Goal: Information Seeking & Learning: Learn about a topic

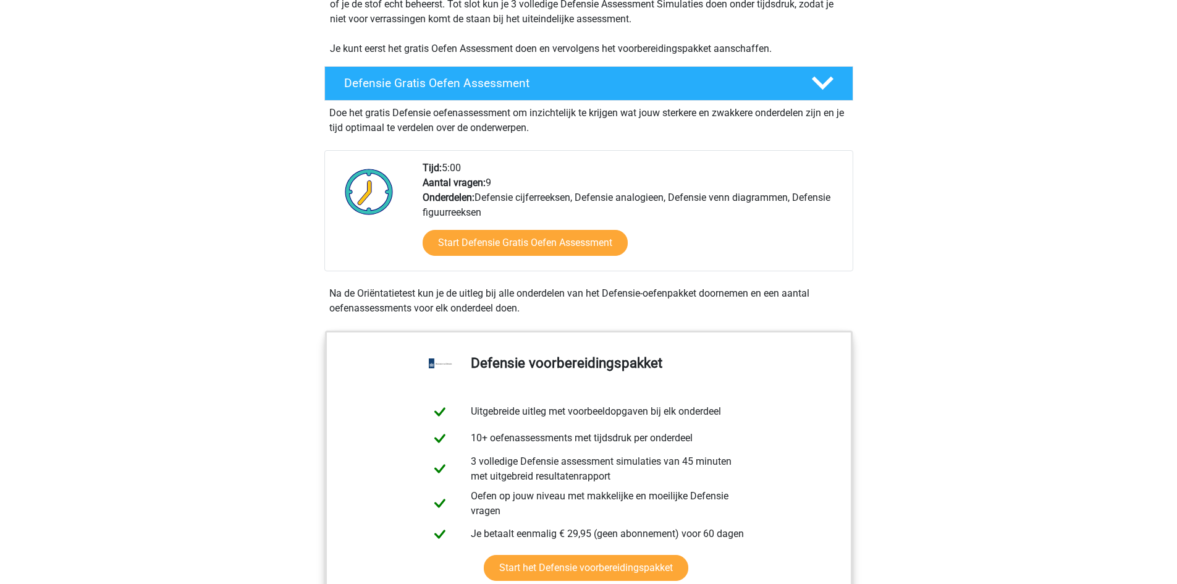
scroll to position [309, 0]
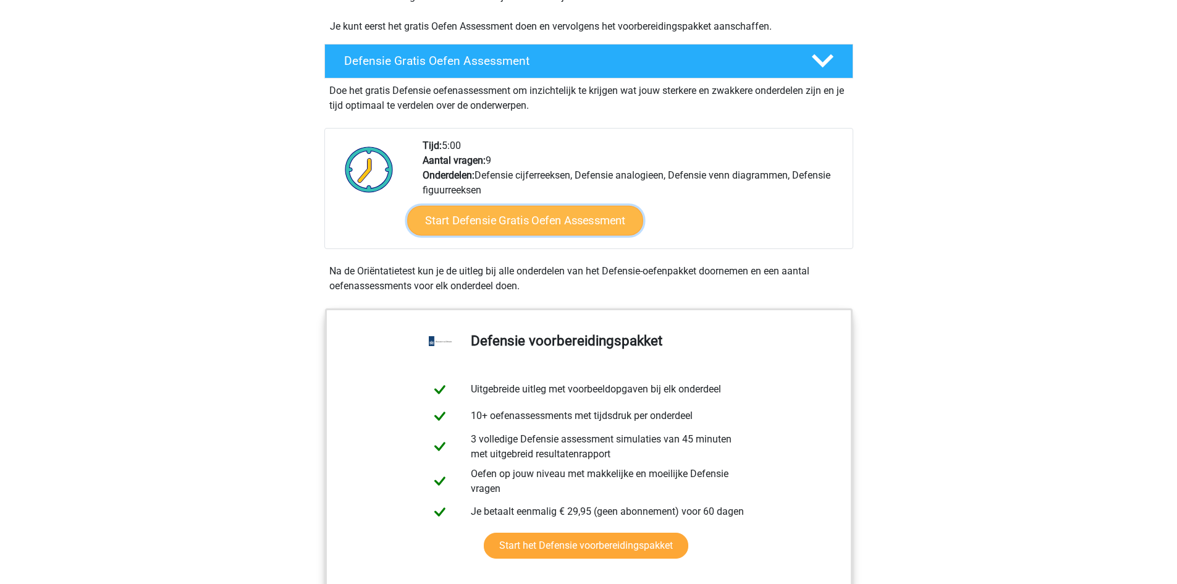
click at [506, 229] on link "Start Defensie Gratis Oefen Assessment" at bounding box center [525, 221] width 236 height 30
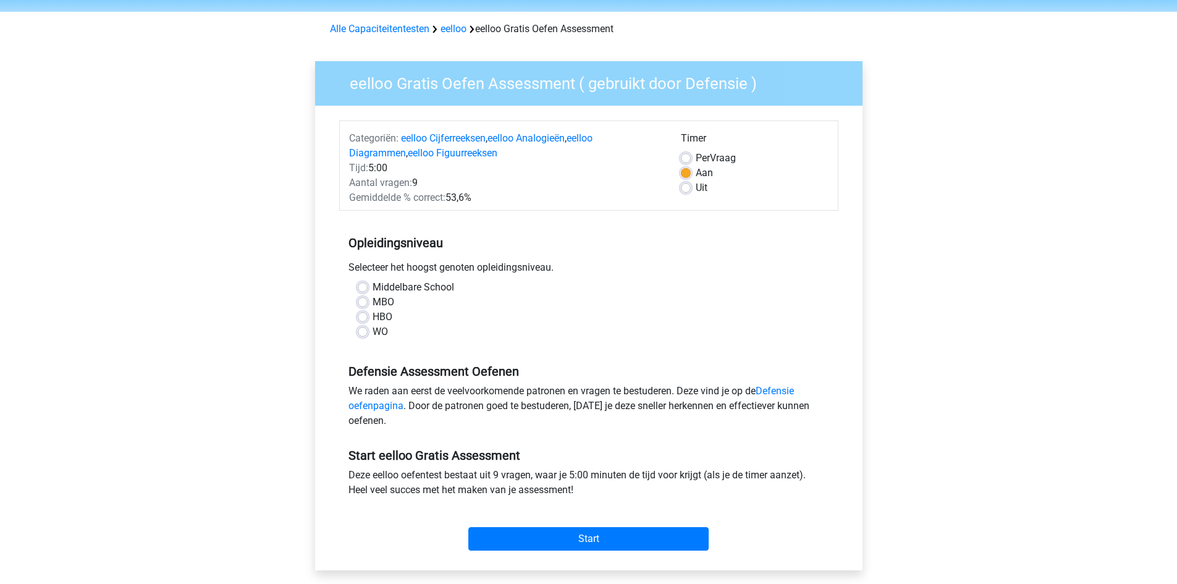
scroll to position [62, 0]
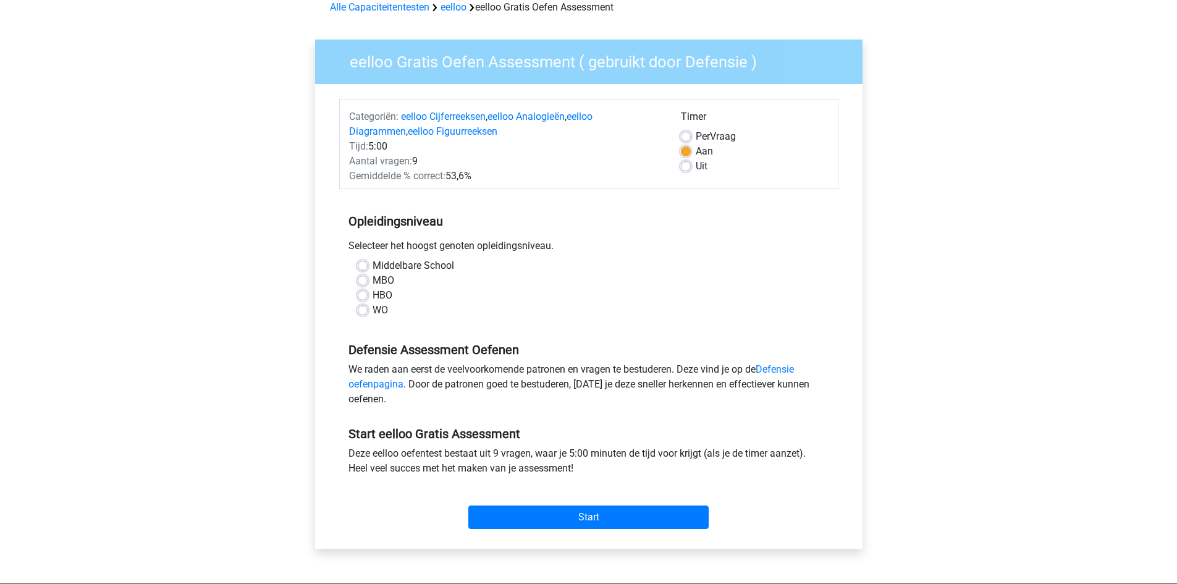
click at [378, 310] on label "WO" at bounding box center [380, 310] width 15 height 15
click at [368, 310] on input "WO" at bounding box center [363, 309] width 10 height 12
radio input "true"
click at [611, 514] on input "Start" at bounding box center [589, 517] width 240 height 23
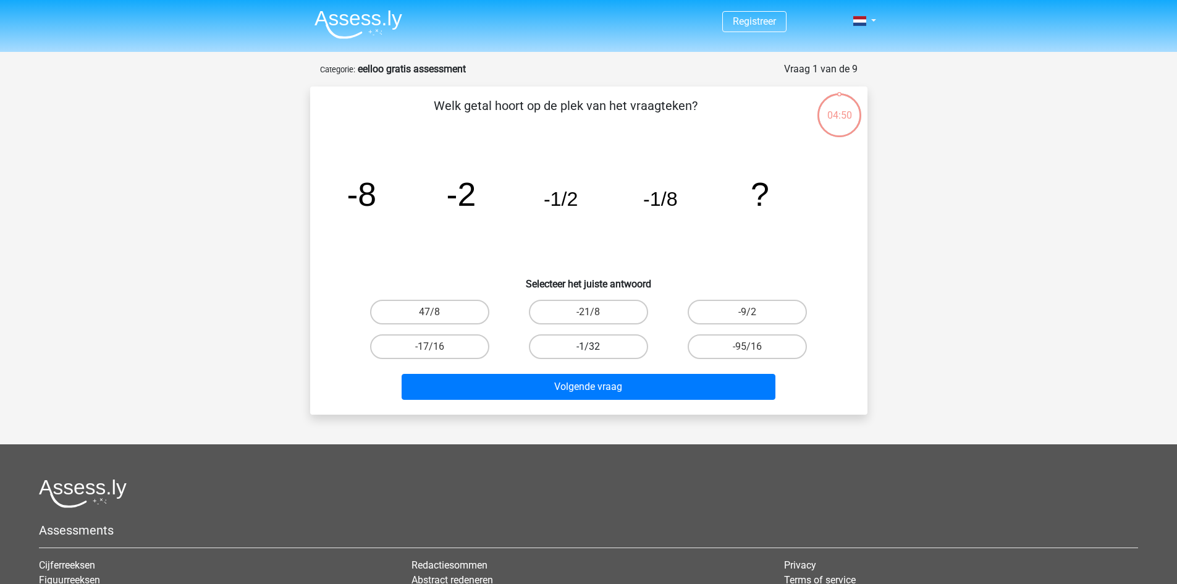
click at [615, 346] on label "-1/32" at bounding box center [588, 346] width 119 height 25
click at [596, 347] on input "-1/32" at bounding box center [592, 351] width 8 height 8
radio input "true"
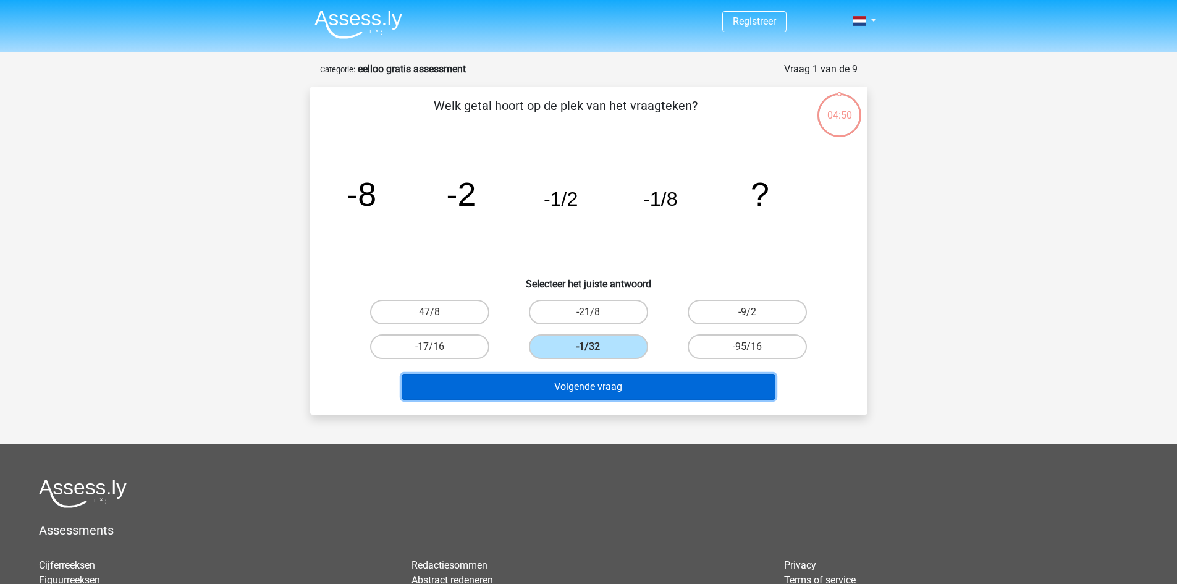
click at [630, 386] on button "Volgende vraag" at bounding box center [589, 387] width 374 height 26
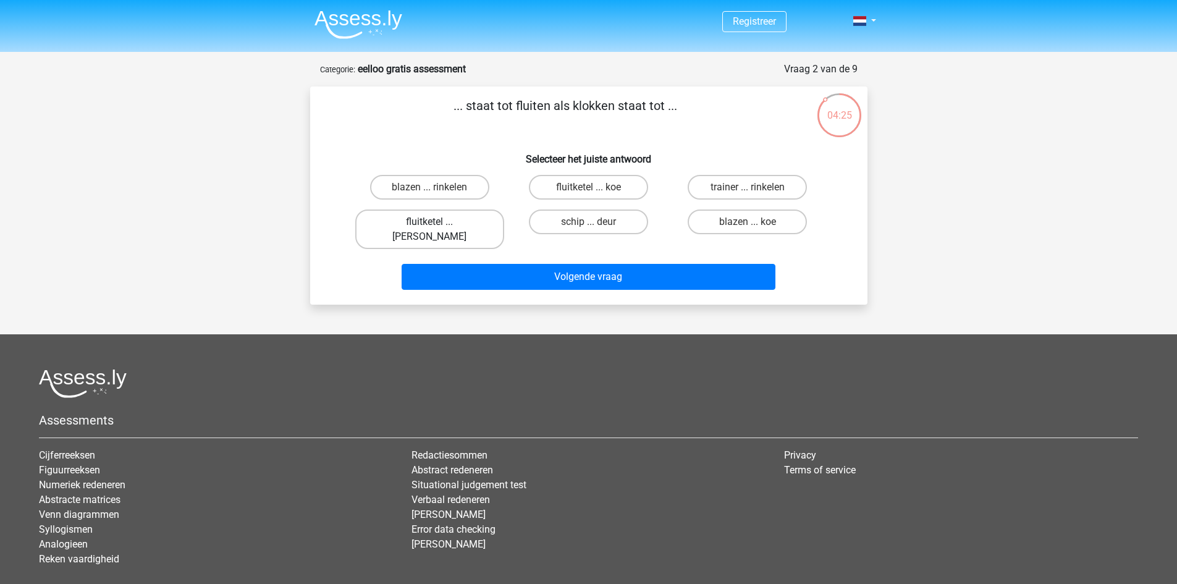
click at [478, 218] on label "fluitketel ... luiden" at bounding box center [429, 230] width 149 height 40
click at [438, 222] on input "fluitketel ... luiden" at bounding box center [434, 226] width 8 height 8
radio input "true"
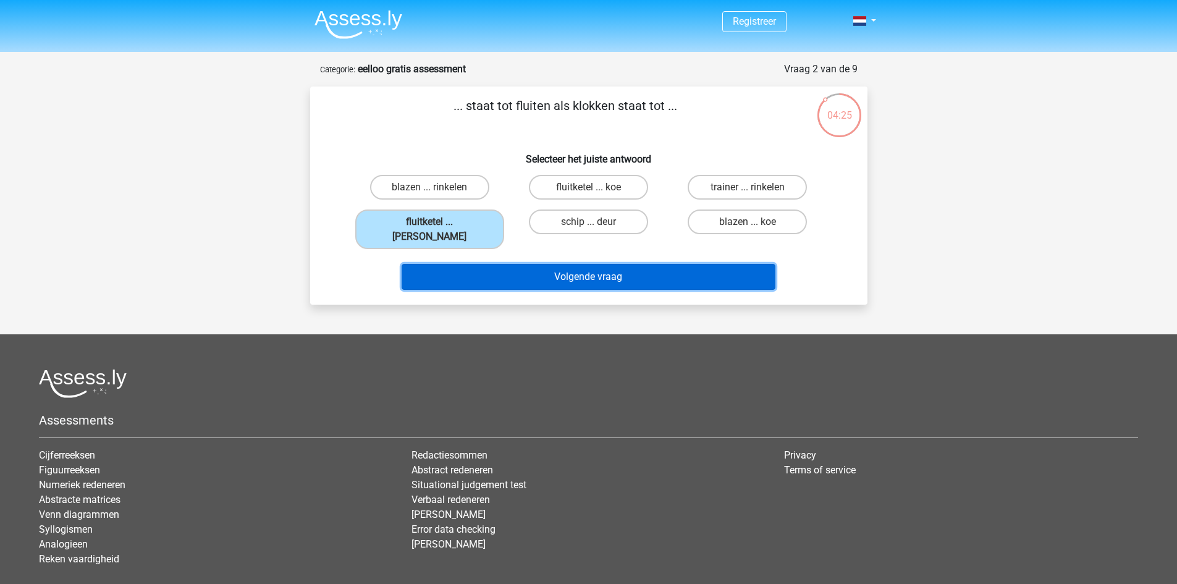
click at [545, 264] on button "Volgende vraag" at bounding box center [589, 277] width 374 height 26
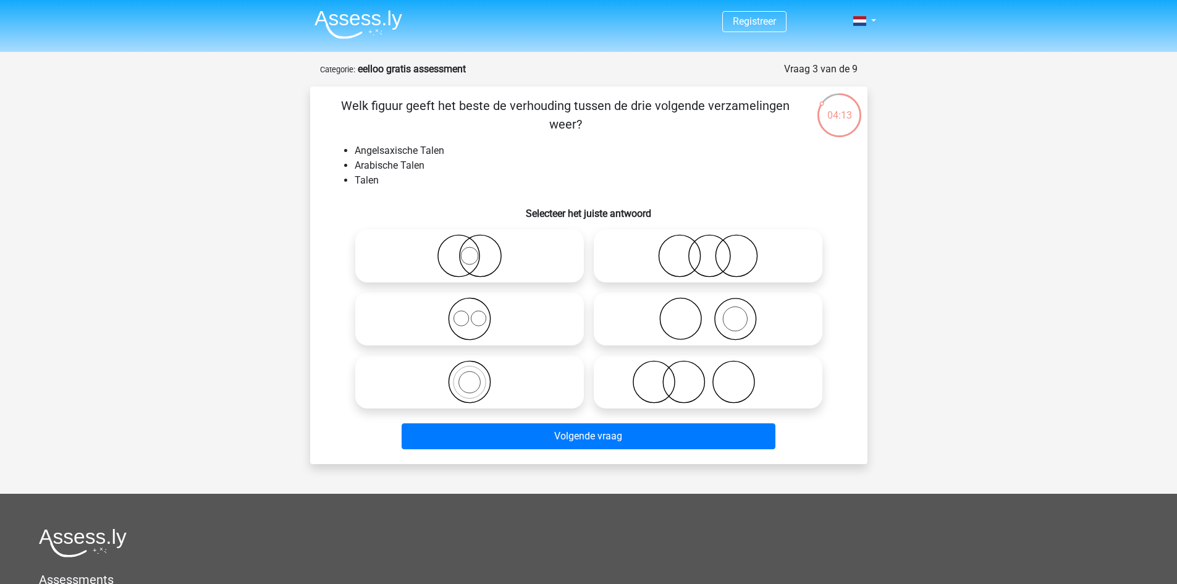
click at [672, 257] on icon at bounding box center [708, 255] width 219 height 43
click at [708, 250] on input "radio" at bounding box center [712, 246] width 8 height 8
radio input "true"
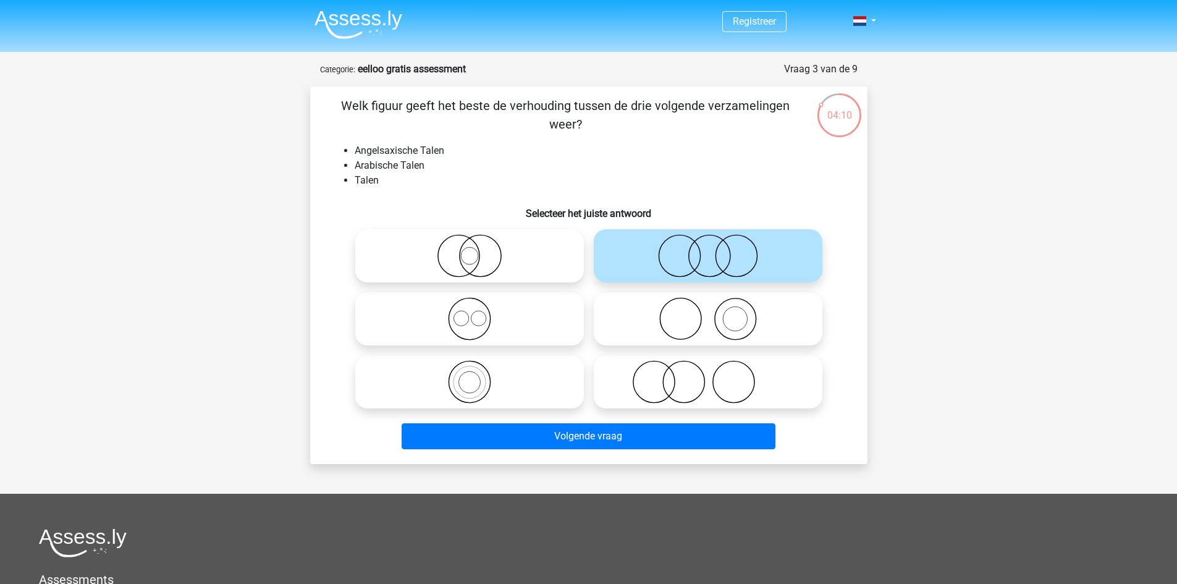
click at [503, 312] on icon at bounding box center [469, 318] width 219 height 43
click at [478, 312] on input "radio" at bounding box center [474, 309] width 8 height 8
radio input "true"
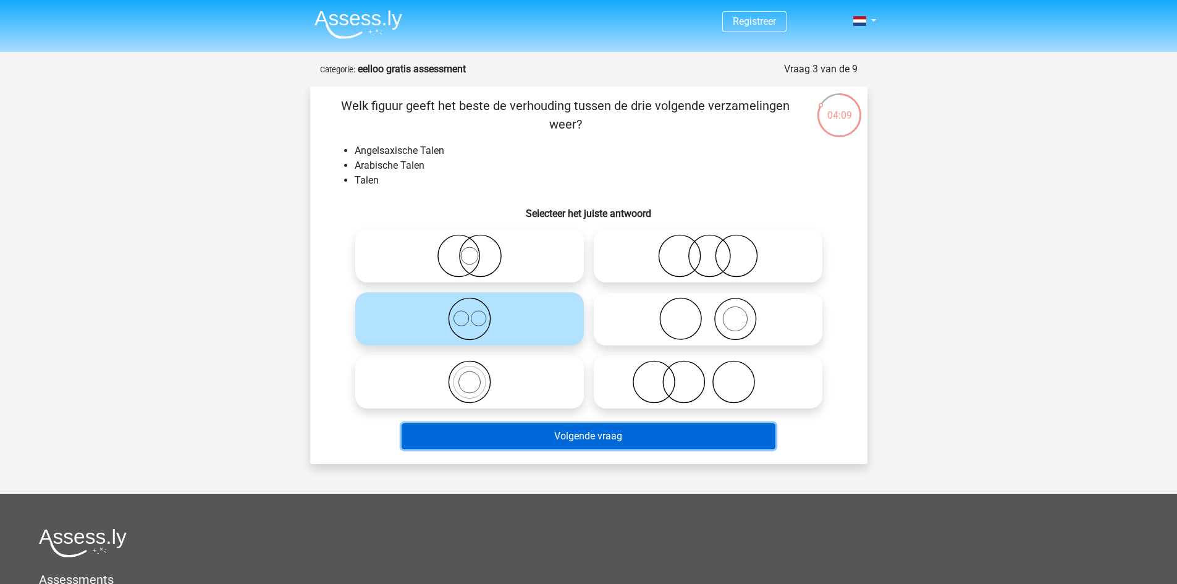
click at [557, 437] on button "Volgende vraag" at bounding box center [589, 436] width 374 height 26
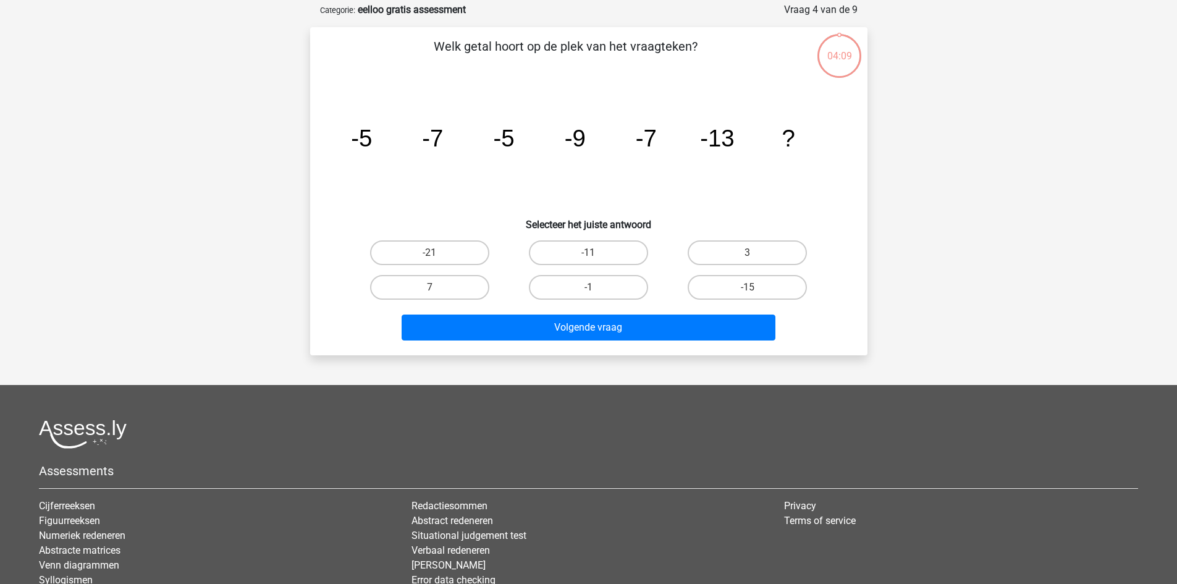
scroll to position [62, 0]
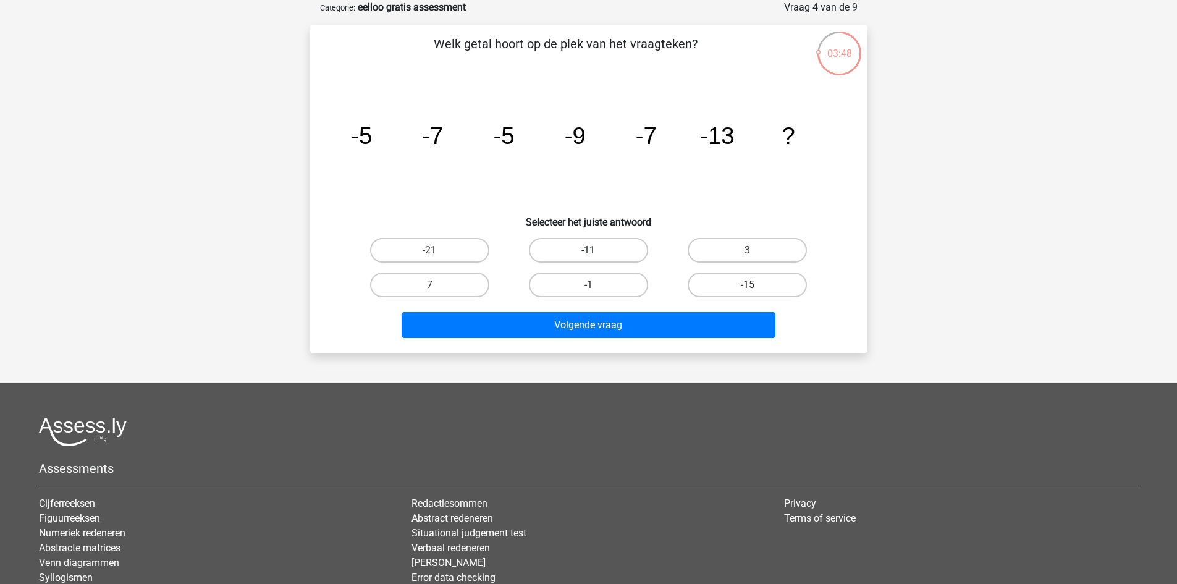
click at [634, 250] on label "-11" at bounding box center [588, 250] width 119 height 25
click at [596, 250] on input "-11" at bounding box center [592, 254] width 8 height 8
radio input "true"
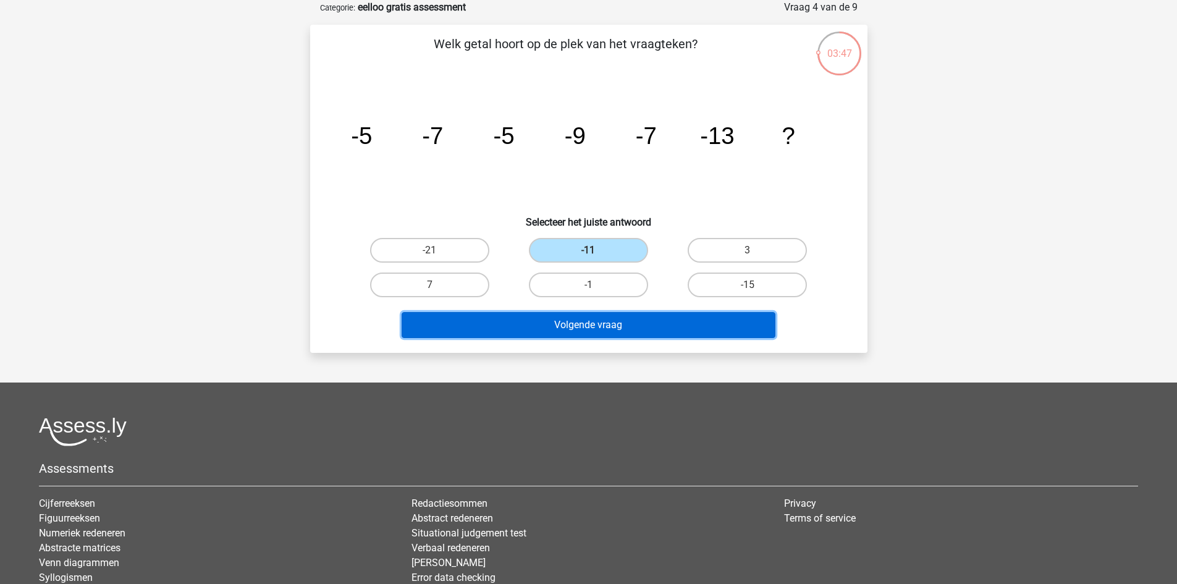
click at [634, 319] on button "Volgende vraag" at bounding box center [589, 325] width 374 height 26
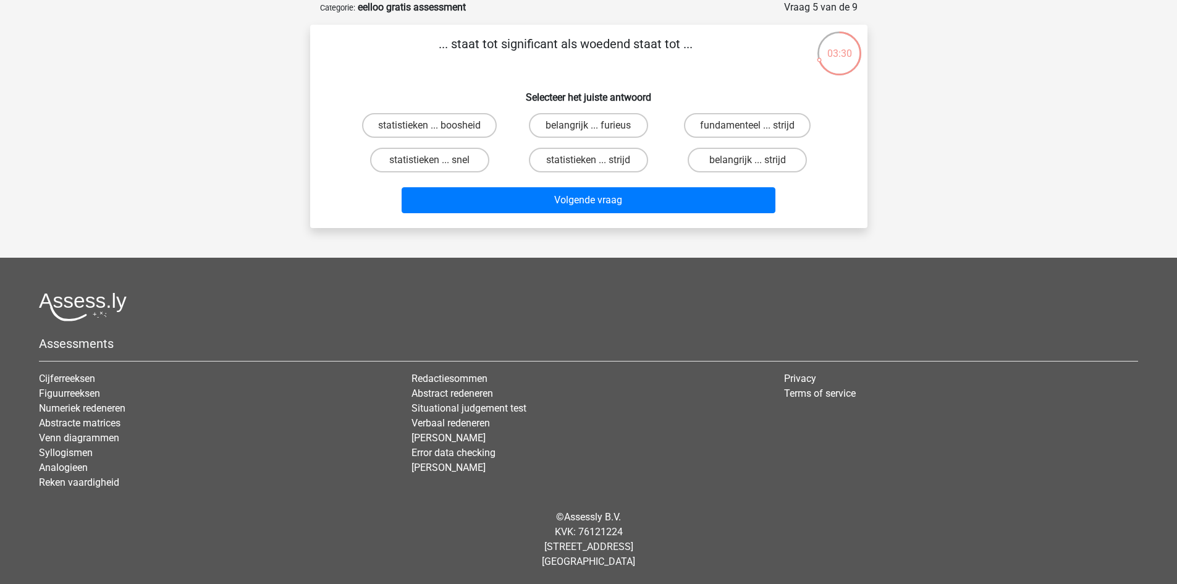
drag, startPoint x: 509, startPoint y: 44, endPoint x: 551, endPoint y: 37, distance: 42.6
click at [551, 37] on p "... staat tot significant als woedend staat tot ..." at bounding box center [566, 53] width 472 height 37
click at [586, 125] on label "belangrijk ... furieus" at bounding box center [588, 125] width 119 height 25
click at [588, 125] on input "belangrijk ... furieus" at bounding box center [592, 129] width 8 height 8
radio input "true"
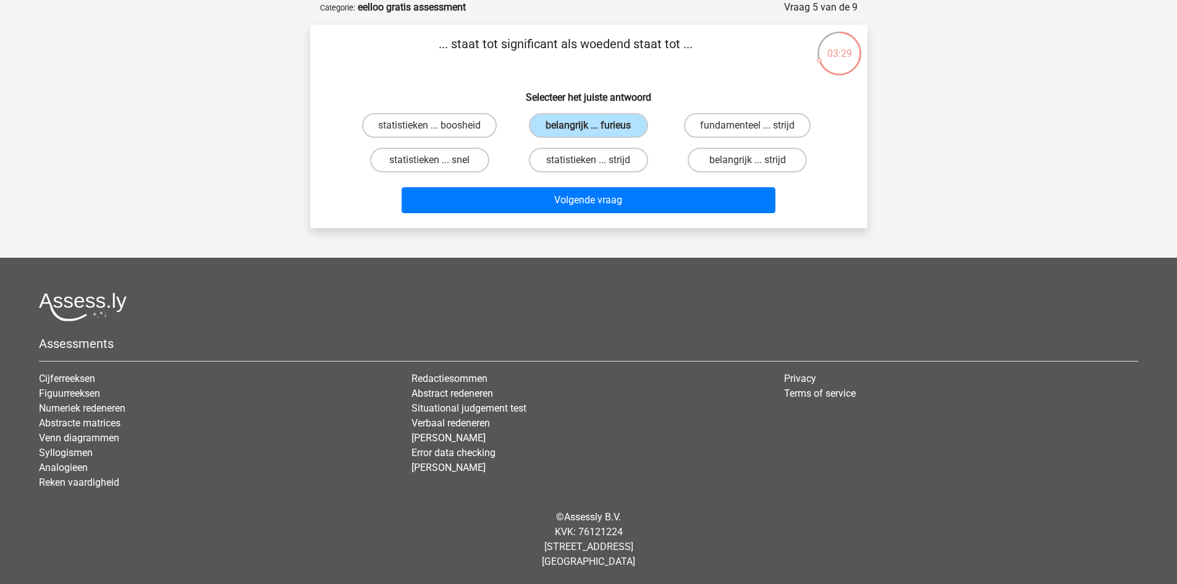
click at [551, 59] on p "... staat tot significant als woedend staat tot ..." at bounding box center [566, 53] width 472 height 37
click at [569, 78] on div "... staat tot significant als woedend staat tot ... Selecteer het juiste antwoo…" at bounding box center [589, 127] width 548 height 184
click at [579, 133] on label "belangrijk ... furieus" at bounding box center [588, 125] width 119 height 25
click at [588, 133] on input "belangrijk ... furieus" at bounding box center [592, 129] width 8 height 8
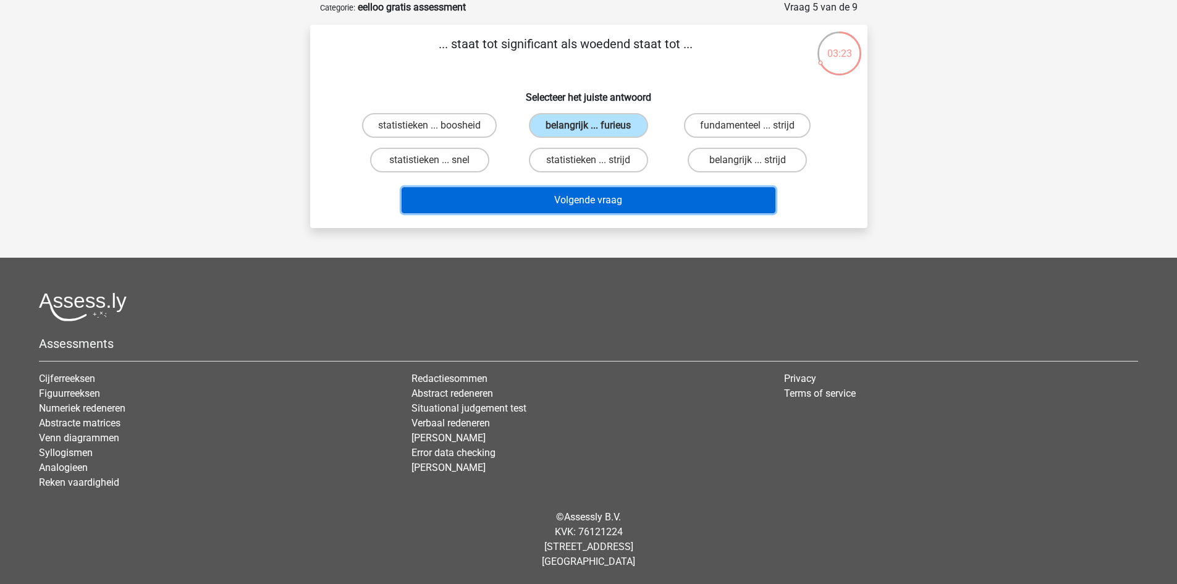
click at [718, 208] on button "Volgende vraag" at bounding box center [589, 200] width 374 height 26
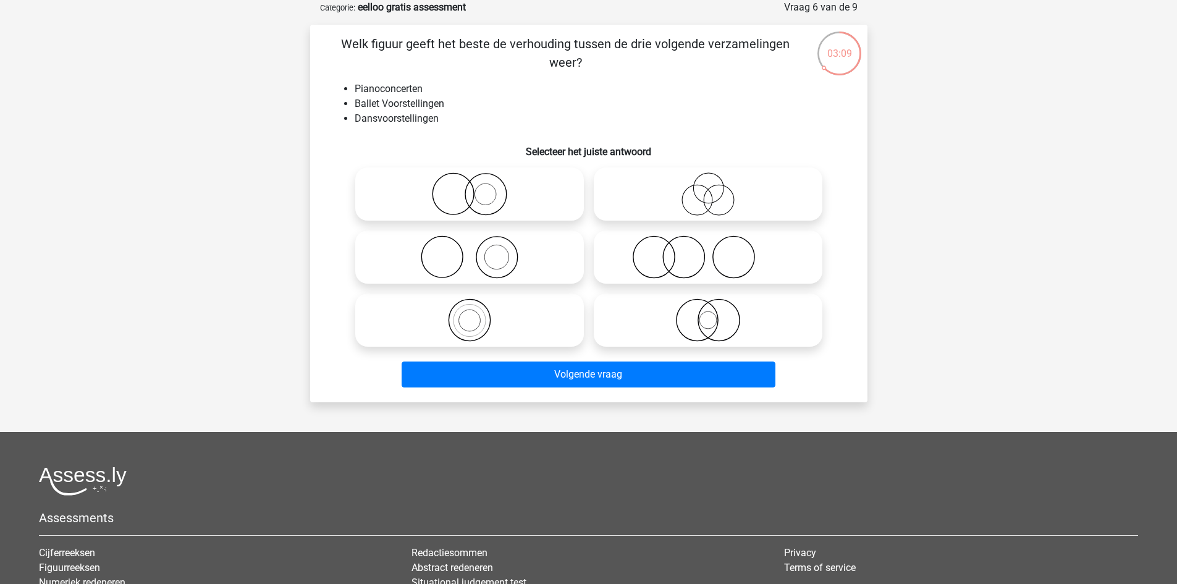
click at [496, 253] on icon at bounding box center [469, 256] width 219 height 43
click at [478, 251] on input "radio" at bounding box center [474, 247] width 8 height 8
radio input "true"
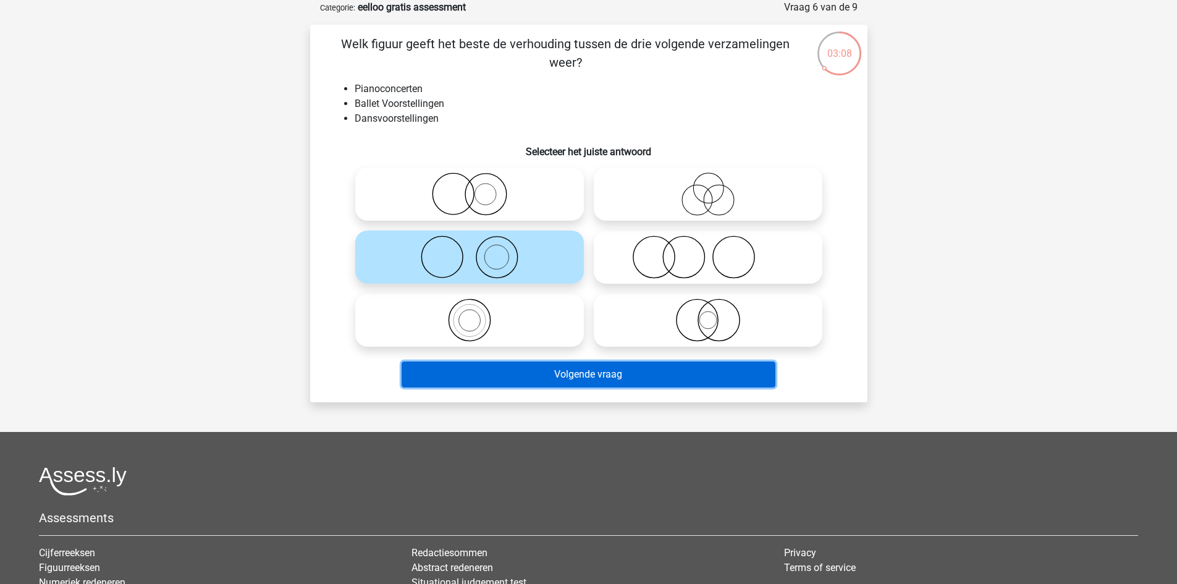
click at [596, 379] on button "Volgende vraag" at bounding box center [589, 375] width 374 height 26
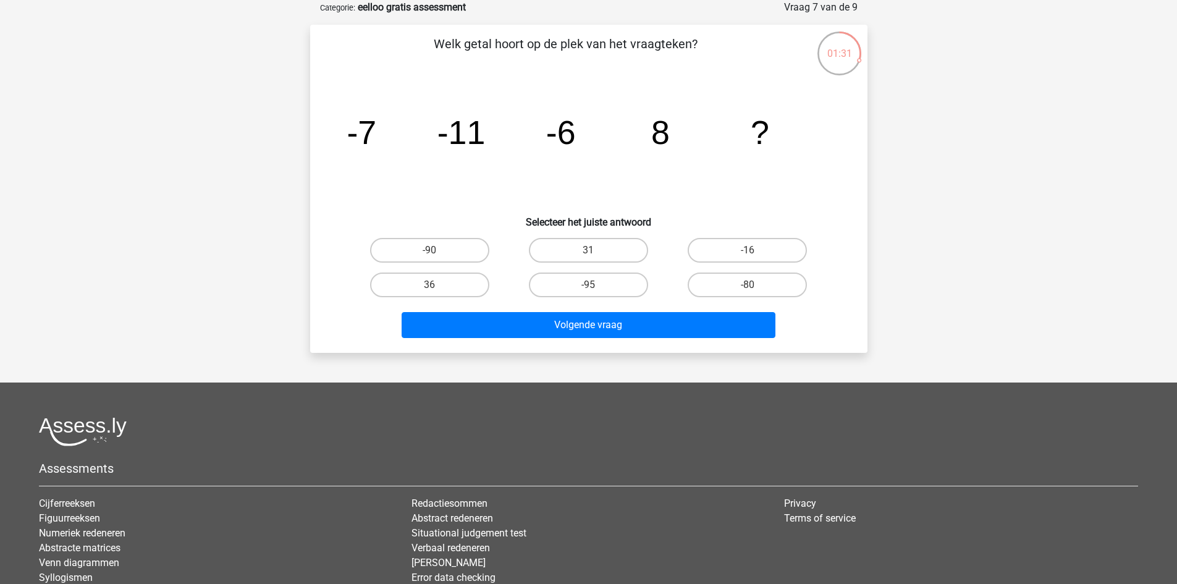
click at [770, 266] on div "-16" at bounding box center [747, 250] width 159 height 35
click at [768, 255] on label "-16" at bounding box center [747, 250] width 119 height 25
click at [756, 255] on input "-16" at bounding box center [752, 254] width 8 height 8
radio input "true"
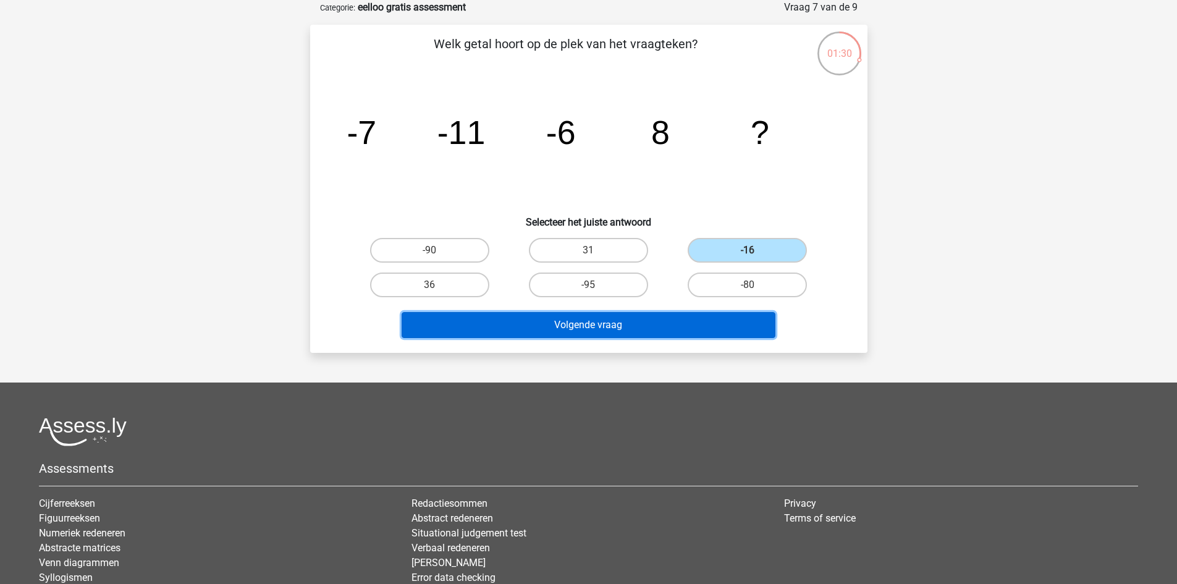
click at [735, 329] on button "Volgende vraag" at bounding box center [589, 325] width 374 height 26
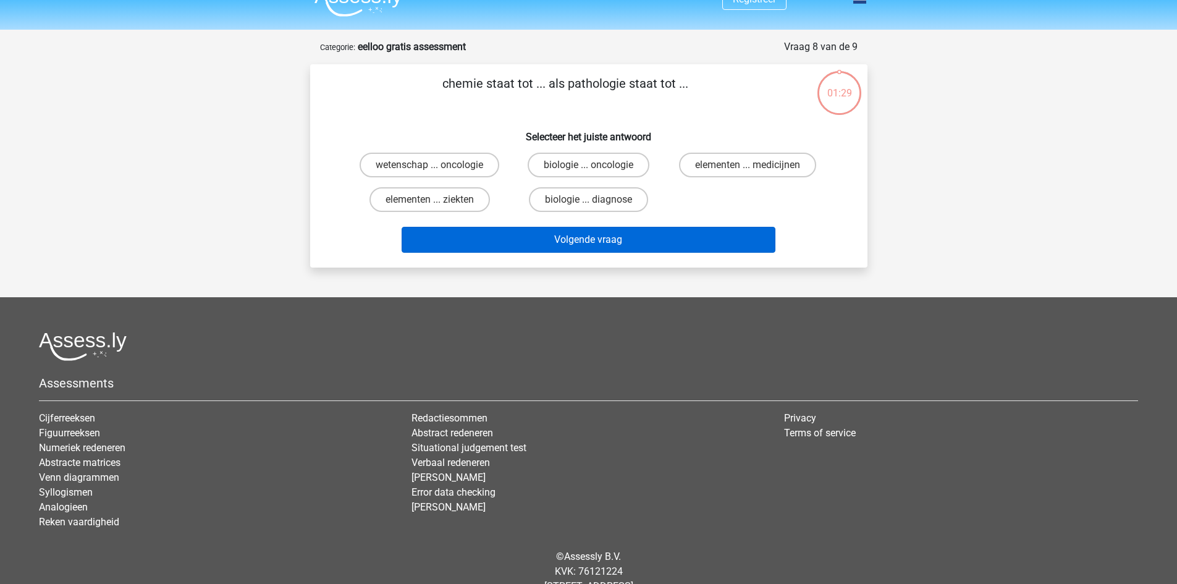
scroll to position [0, 0]
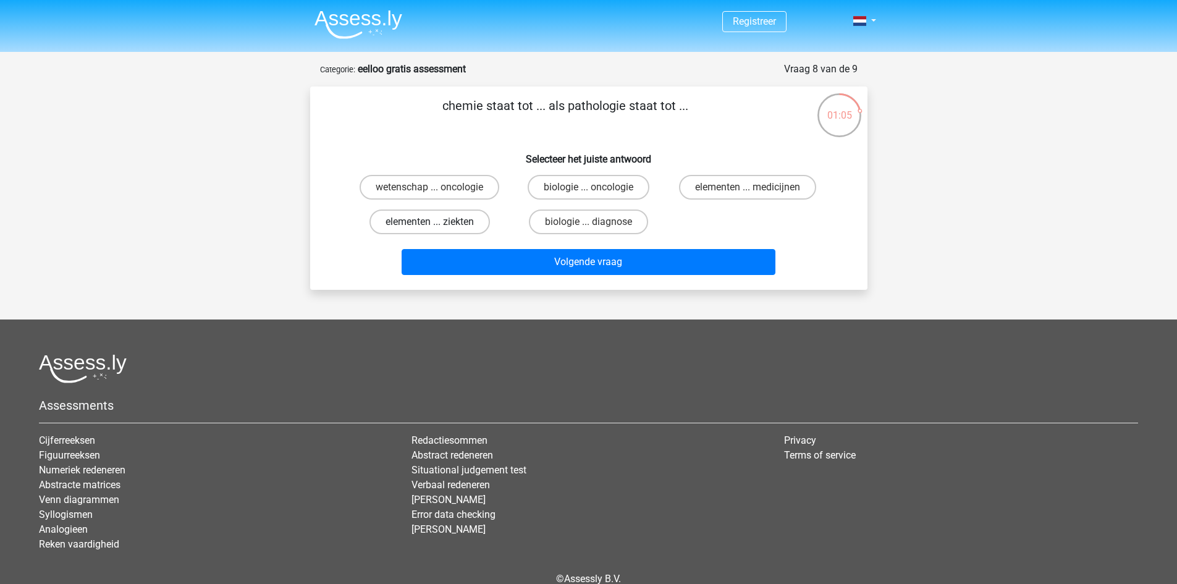
click at [440, 222] on label "elementen ... ziekten" at bounding box center [430, 222] width 121 height 25
click at [438, 222] on input "elementen ... ziekten" at bounding box center [434, 226] width 8 height 8
radio input "true"
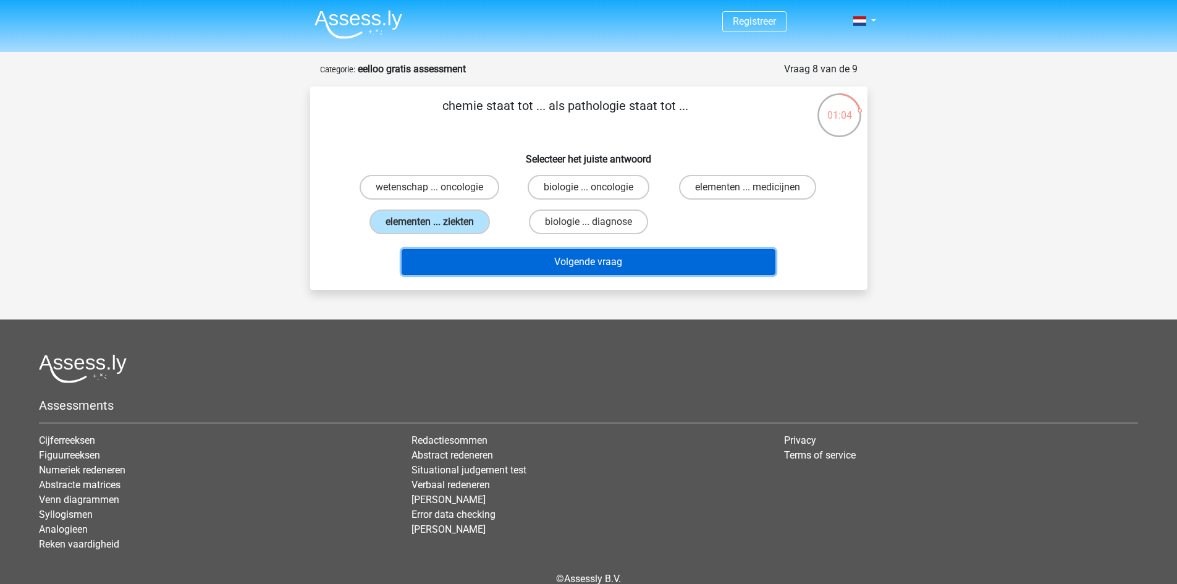
click at [646, 264] on button "Volgende vraag" at bounding box center [589, 262] width 374 height 26
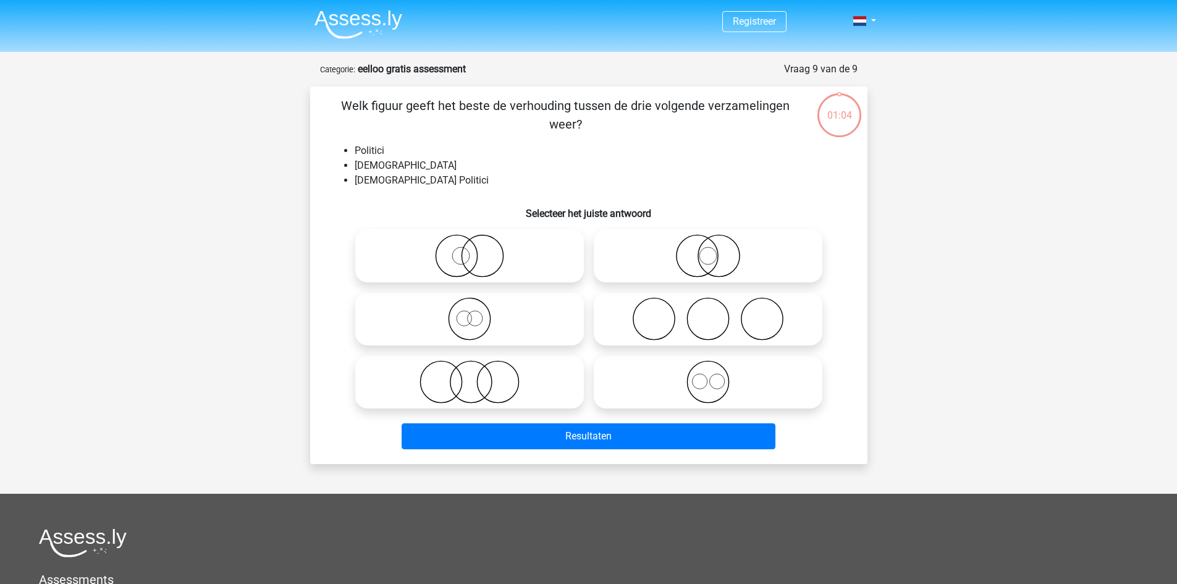
scroll to position [62, 0]
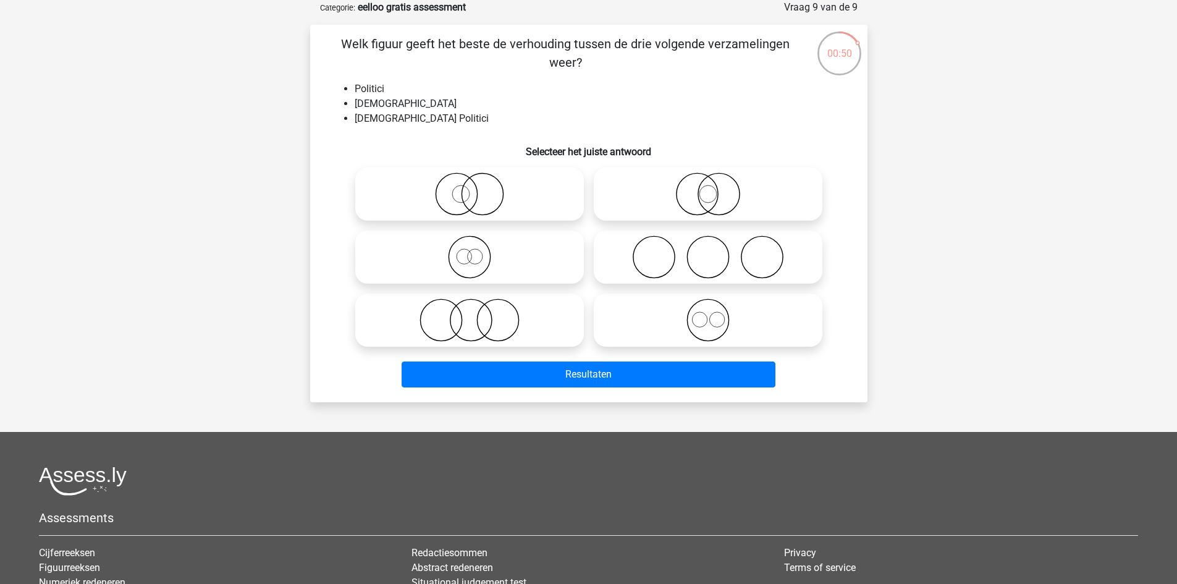
click at [695, 191] on icon at bounding box center [708, 193] width 219 height 43
click at [708, 188] on input "radio" at bounding box center [712, 184] width 8 height 8
radio input "true"
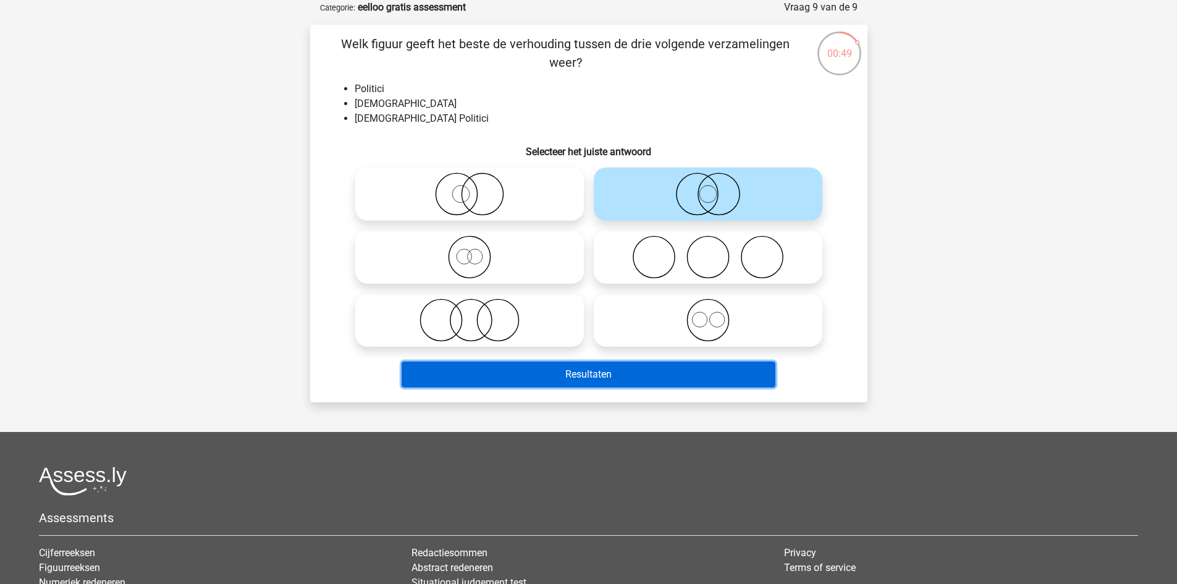
click at [665, 363] on button "Resultaten" at bounding box center [589, 375] width 374 height 26
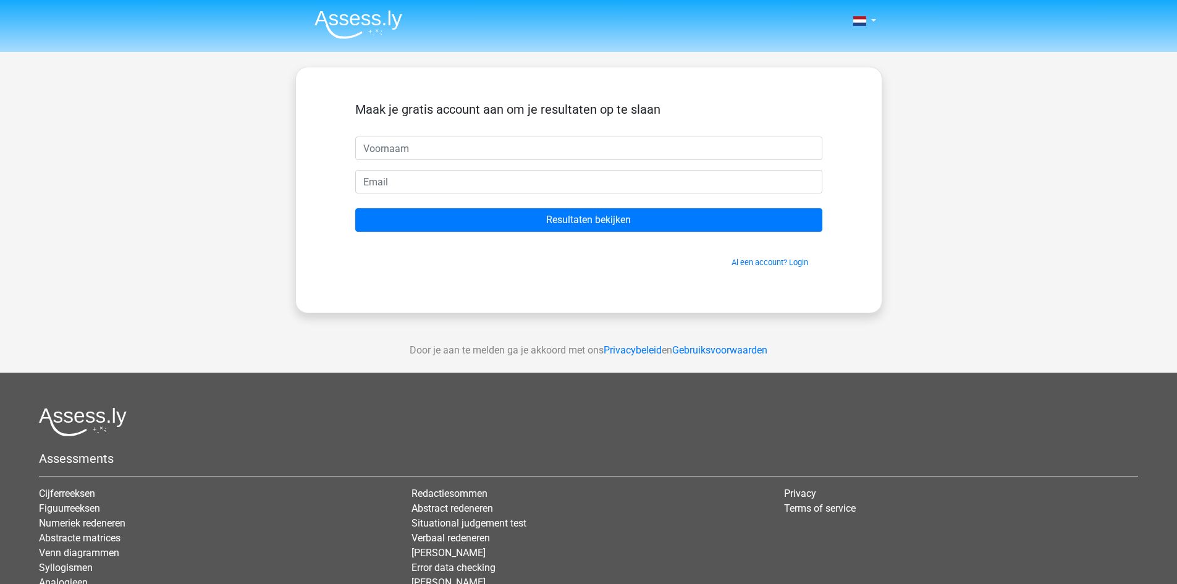
click at [341, 13] on img at bounding box center [359, 24] width 88 height 29
